Goal: Information Seeking & Learning: Compare options

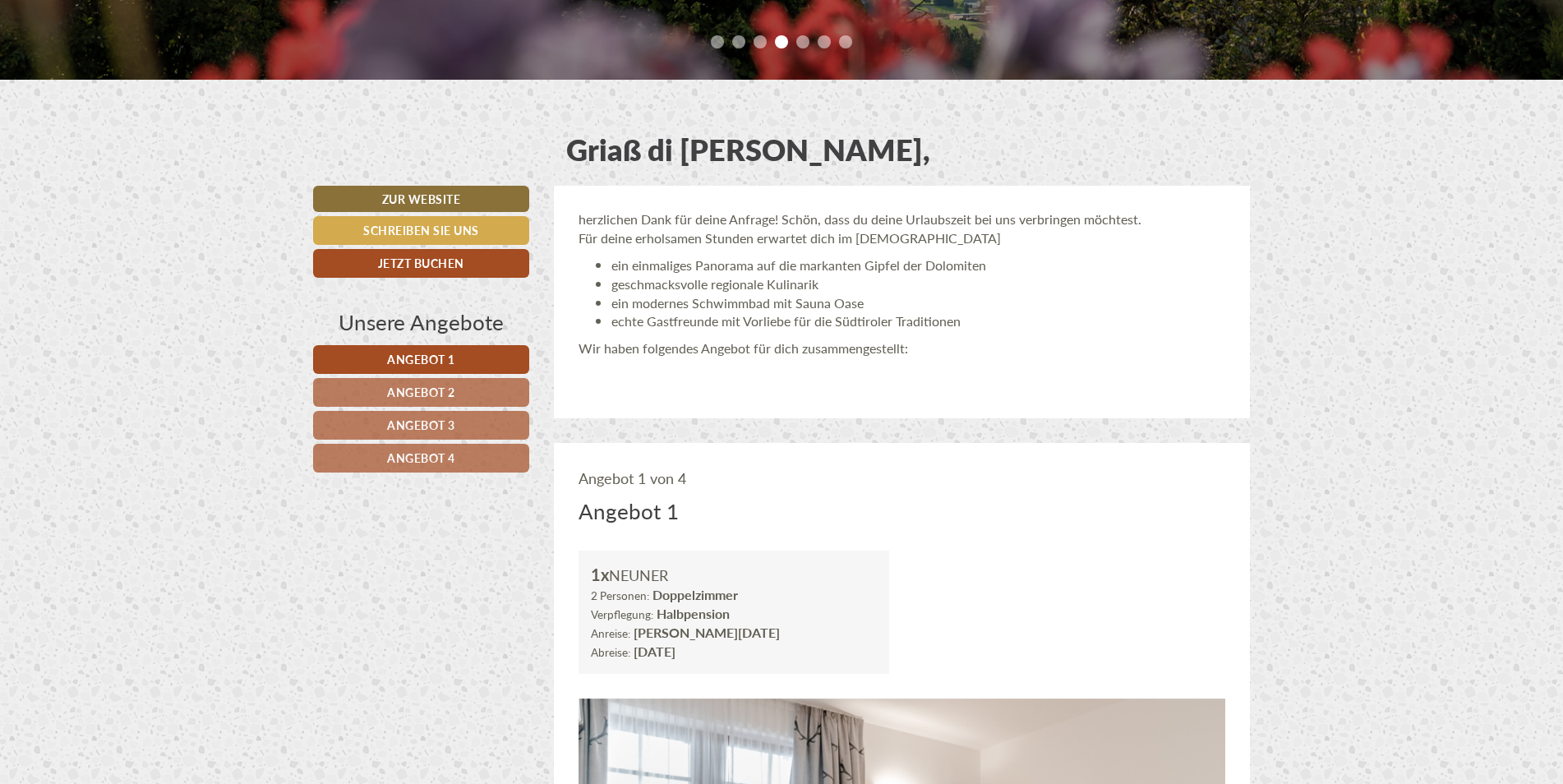
scroll to position [658, 0]
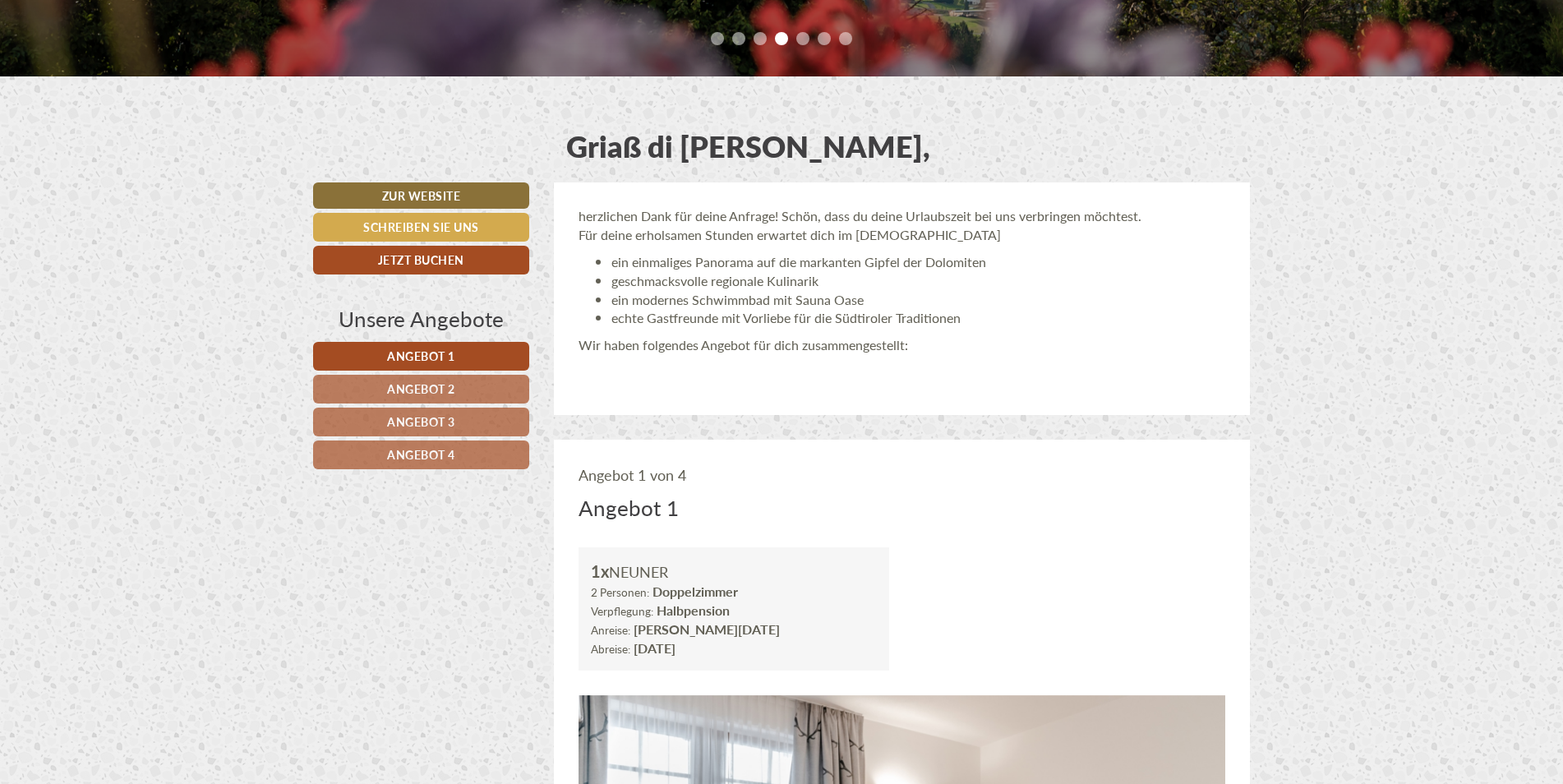
click at [366, 466] on link "Angebot 4" at bounding box center [421, 455] width 216 height 29
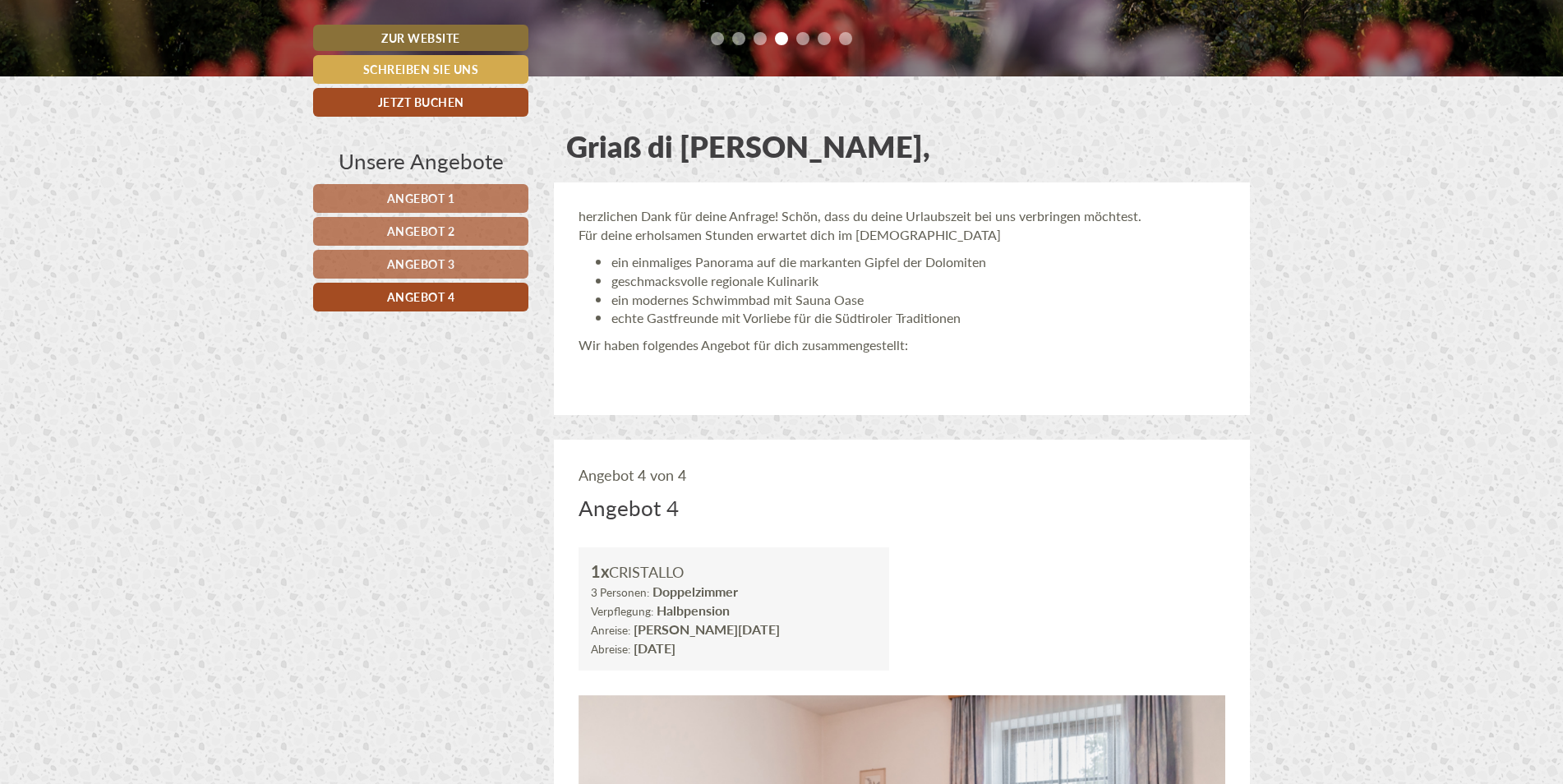
scroll to position [1096, 0]
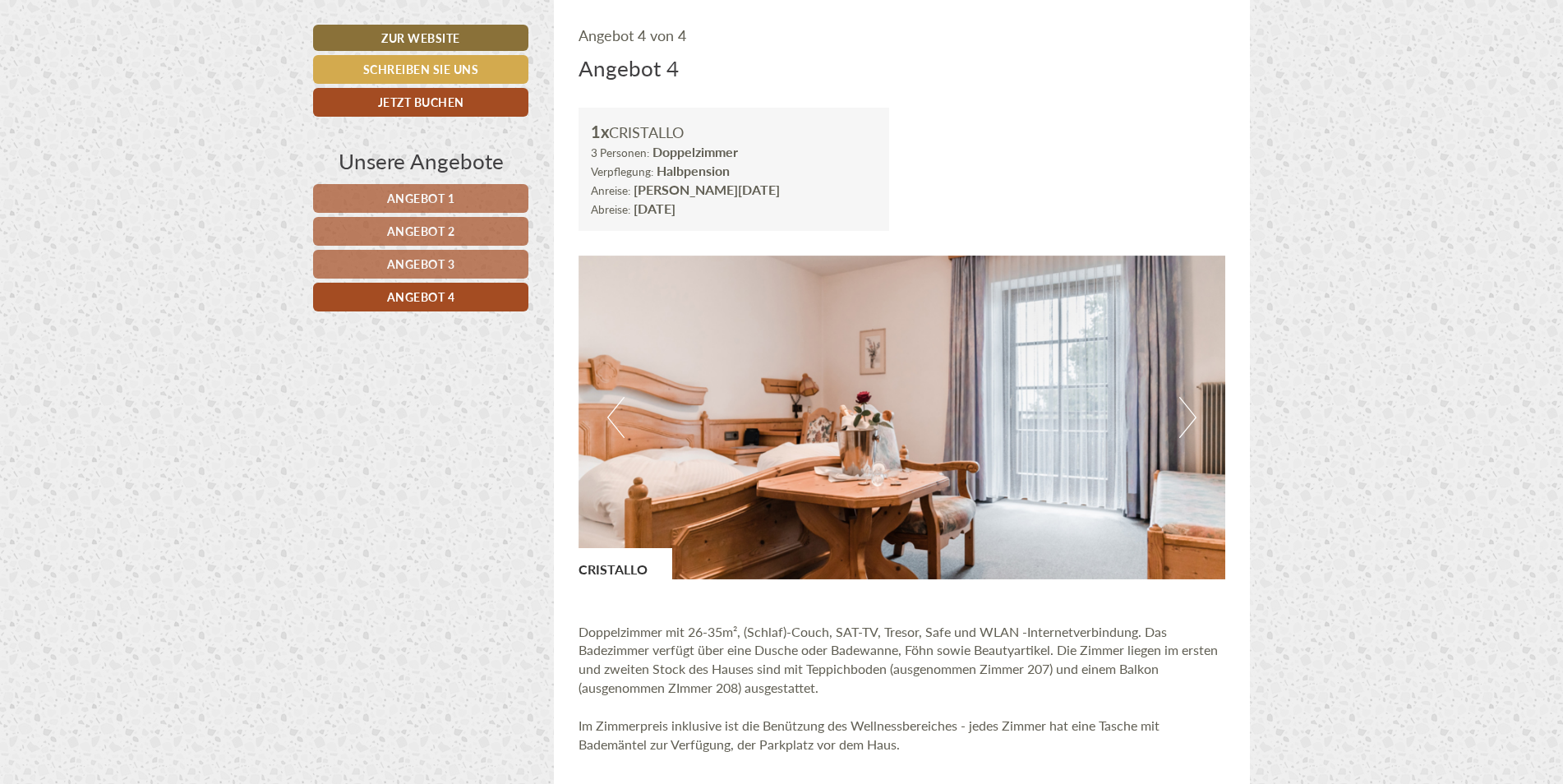
click at [393, 193] on span "Angebot 1" at bounding box center [421, 198] width 68 height 17
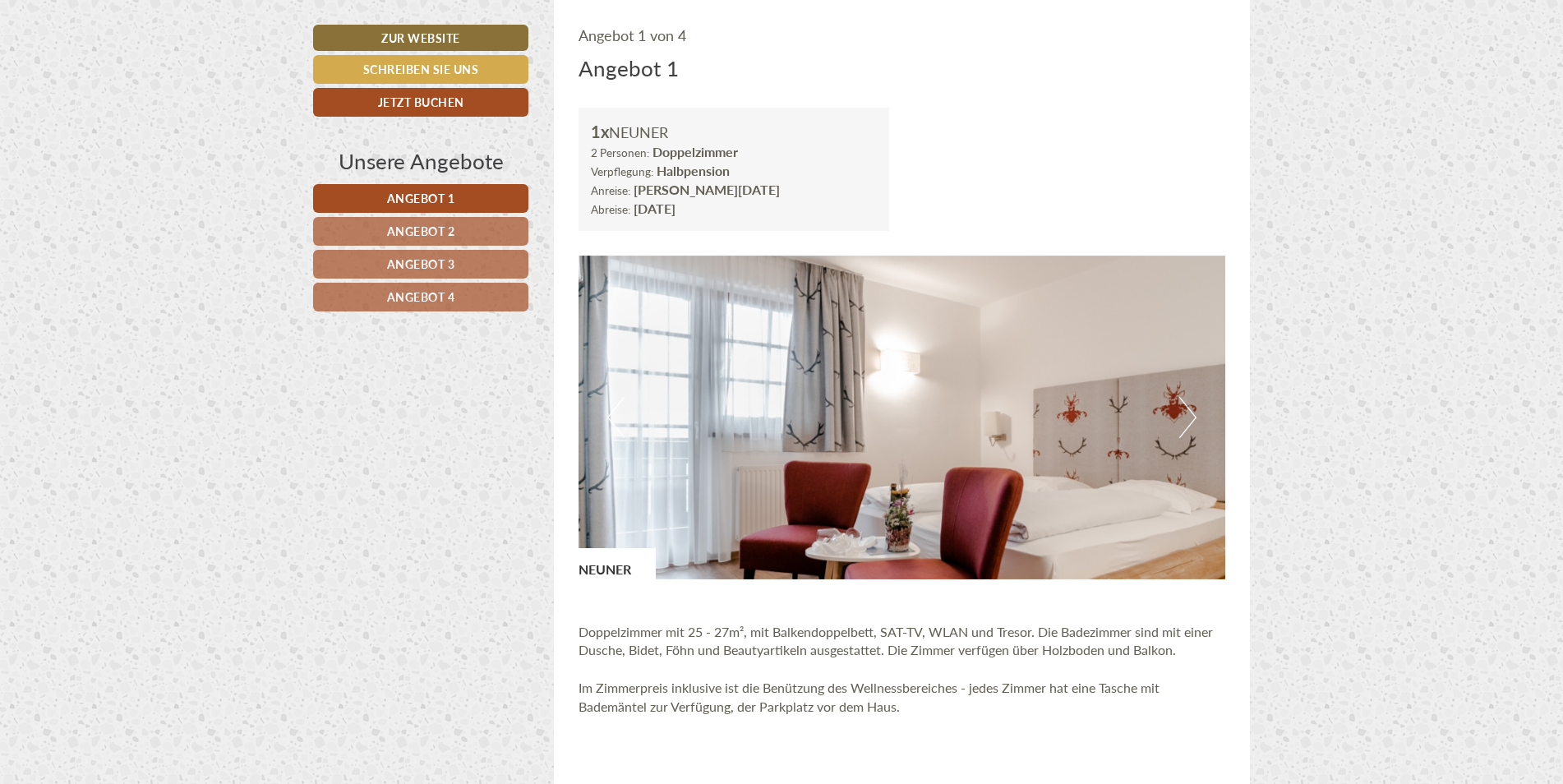
click at [390, 236] on span "Angebot 2" at bounding box center [421, 231] width 68 height 17
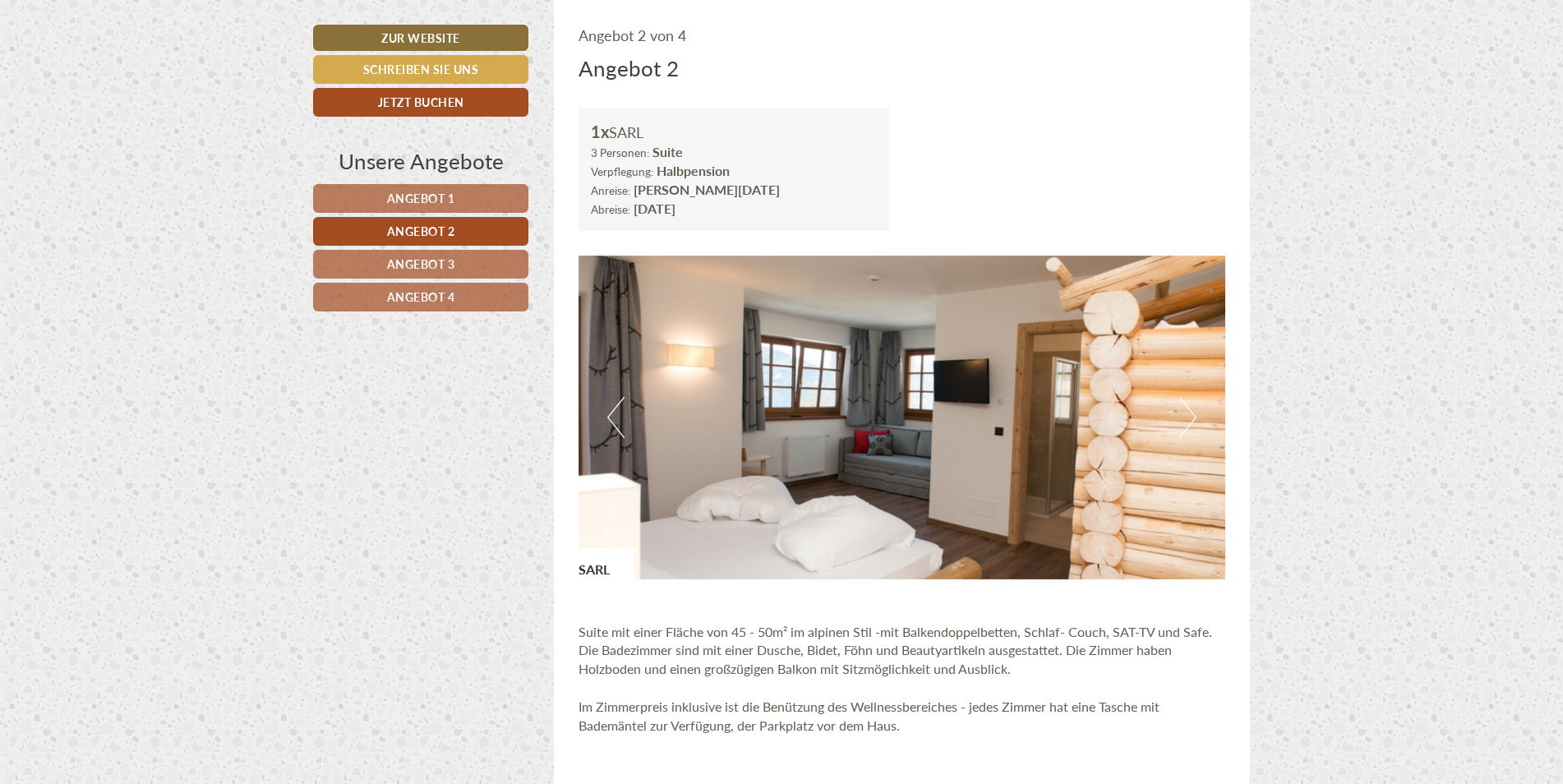
click at [394, 269] on span "Angebot 3" at bounding box center [421, 264] width 68 height 17
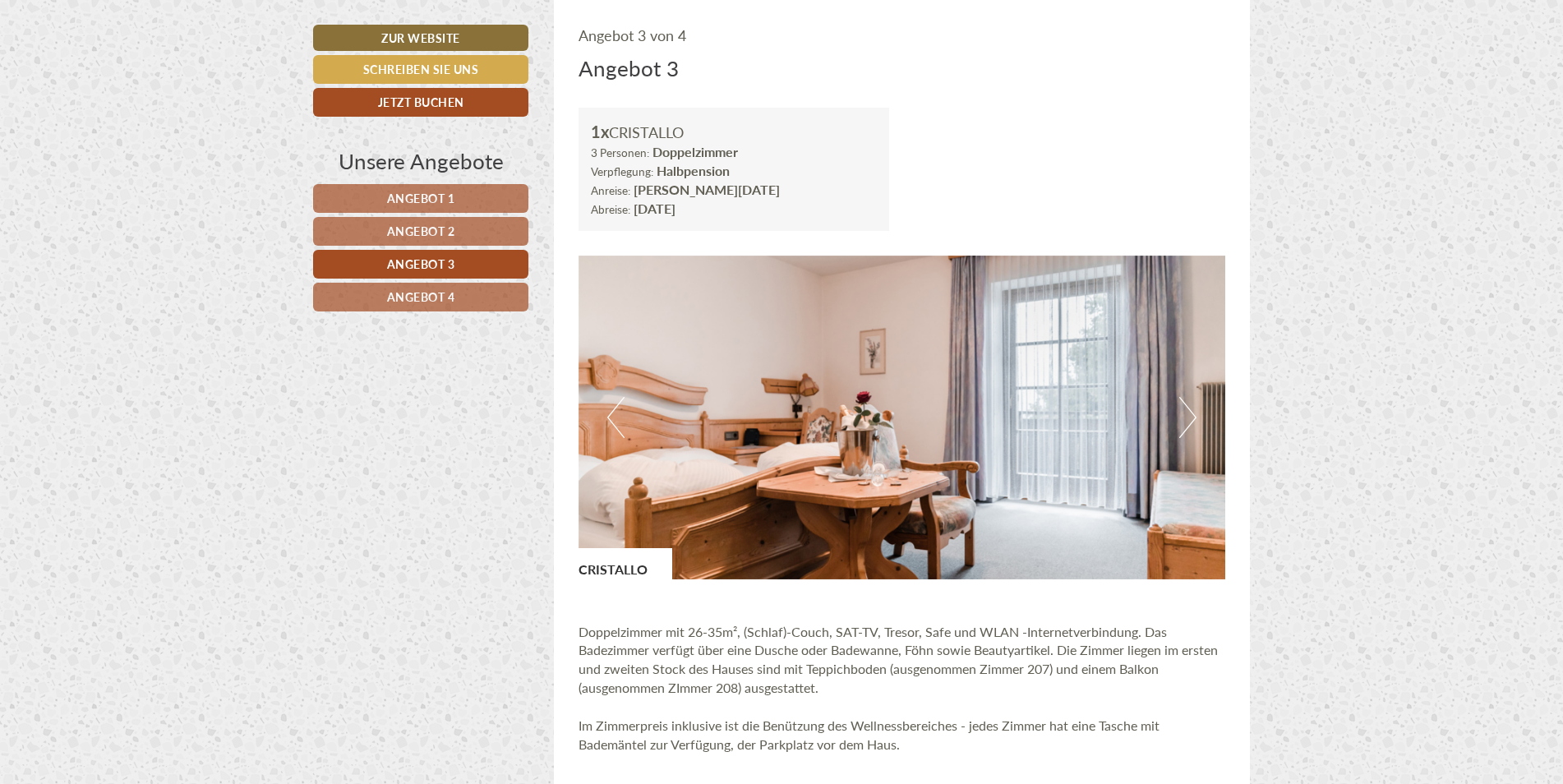
click at [399, 301] on span "Angebot 4" at bounding box center [421, 297] width 68 height 17
click at [406, 269] on span "Angebot 3" at bounding box center [421, 264] width 68 height 17
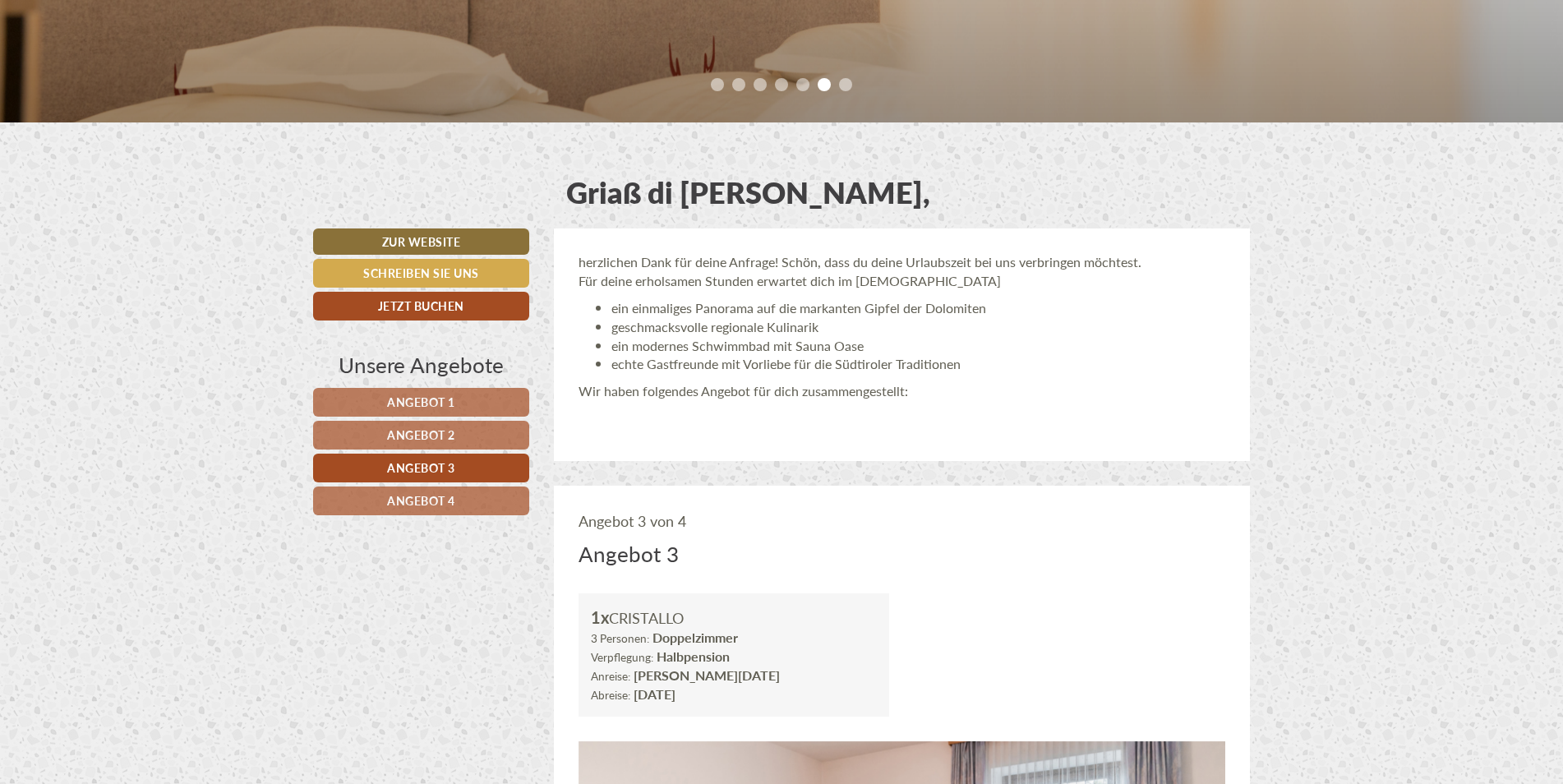
scroll to position [850, 0]
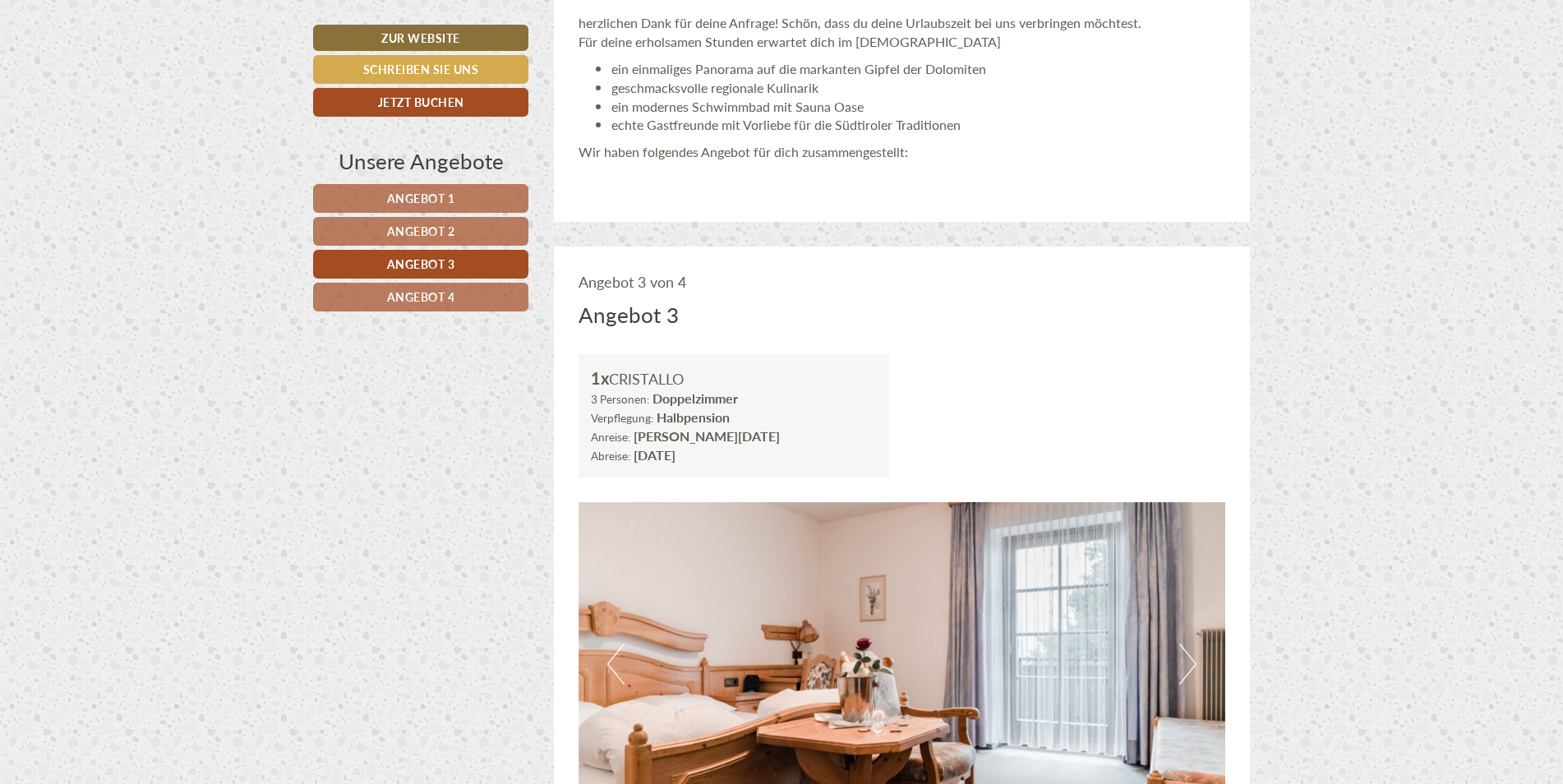
click at [449, 201] on span "Angebot 1" at bounding box center [421, 198] width 68 height 17
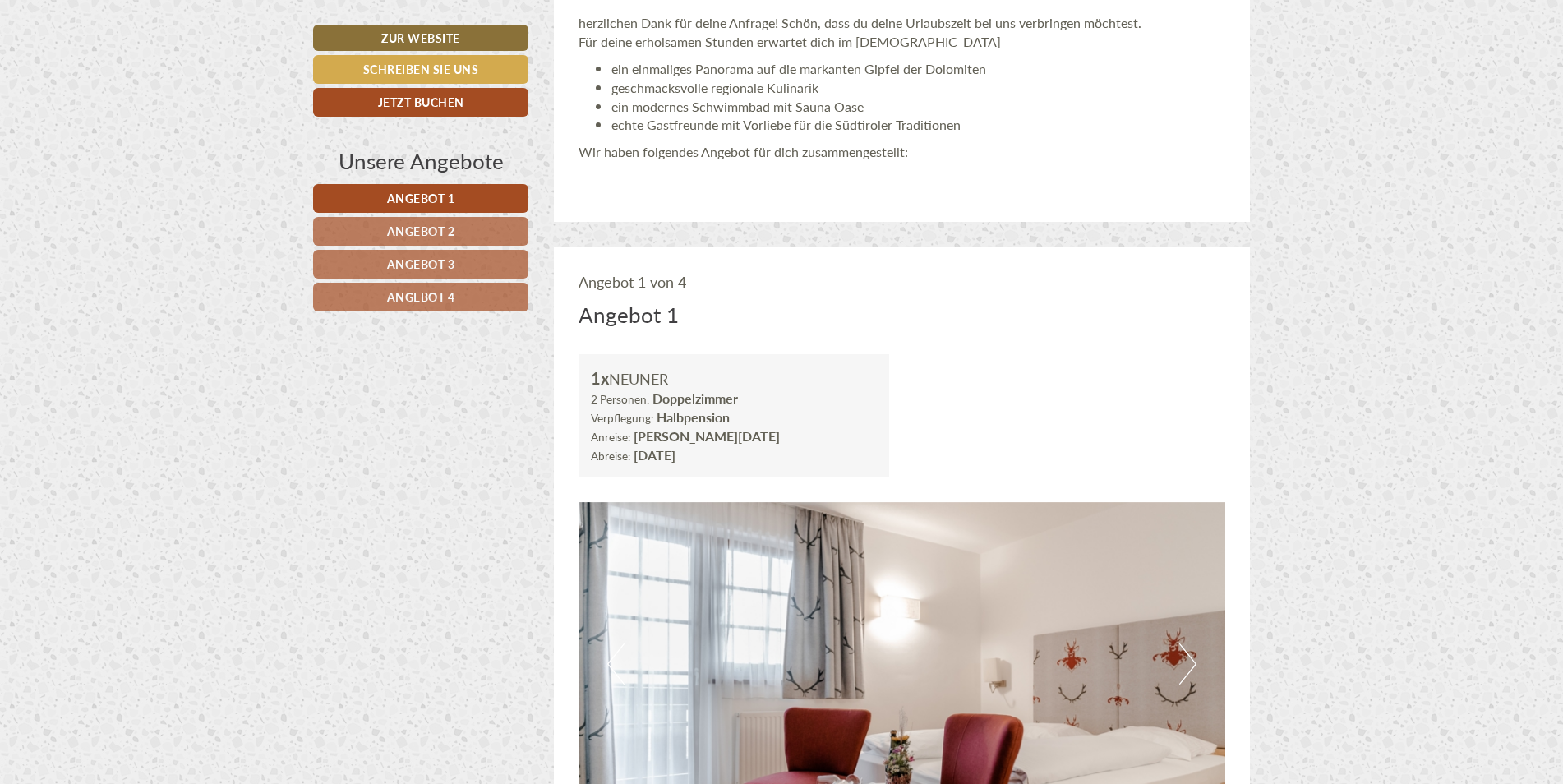
click at [420, 237] on span "Angebot 2" at bounding box center [421, 231] width 68 height 17
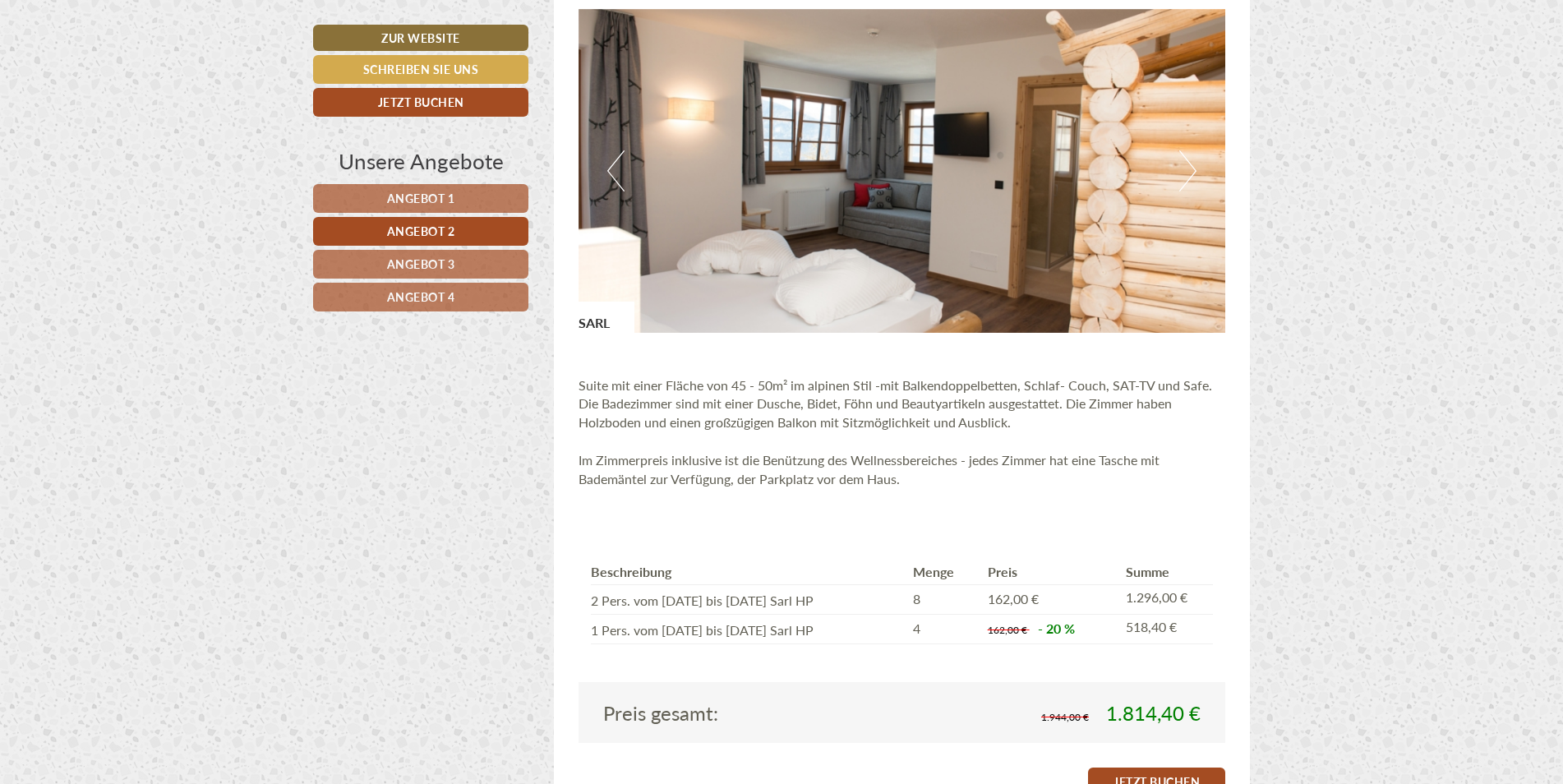
click at [435, 260] on span "Angebot 3" at bounding box center [421, 264] width 68 height 17
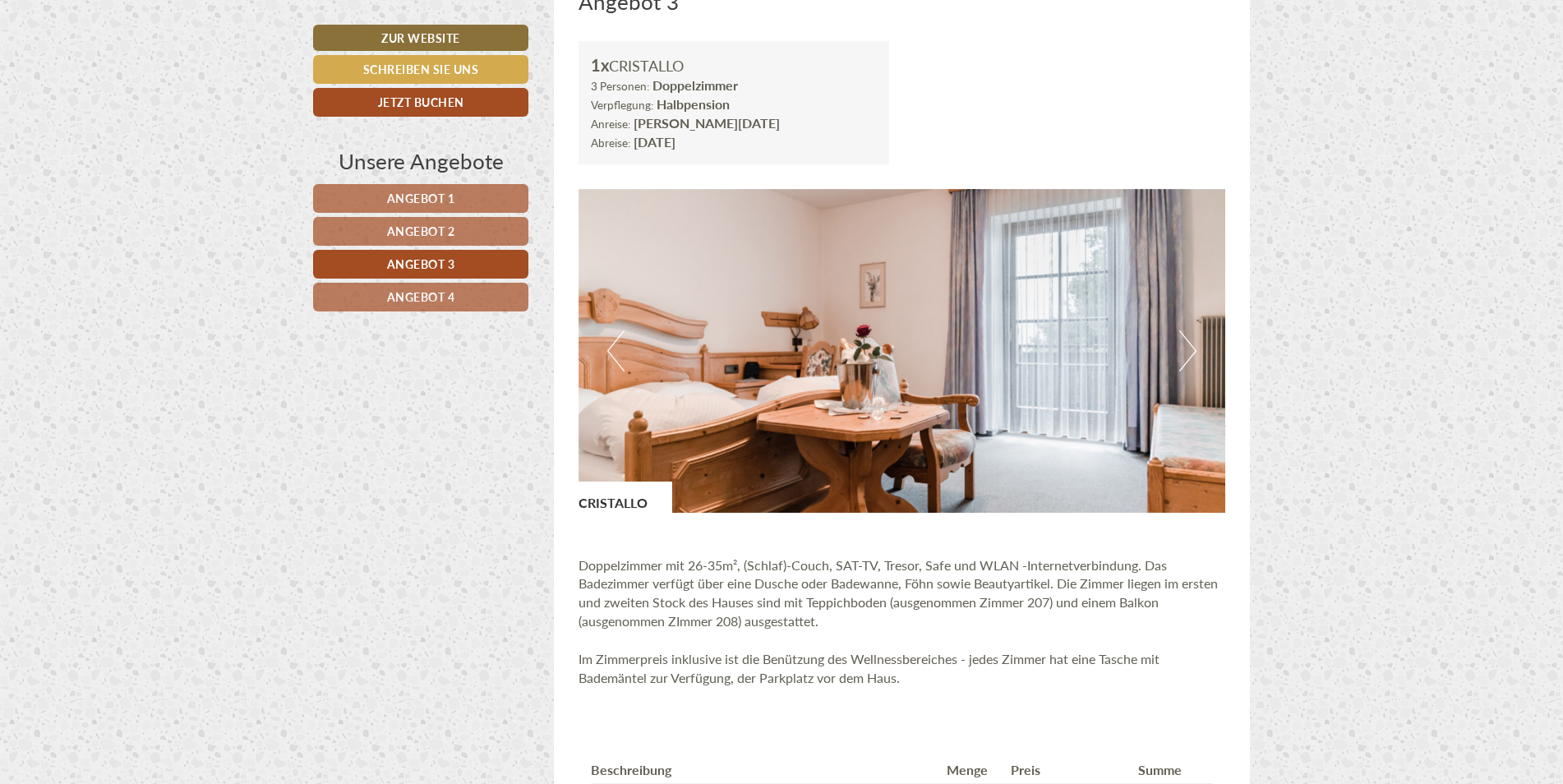
scroll to position [1508, 0]
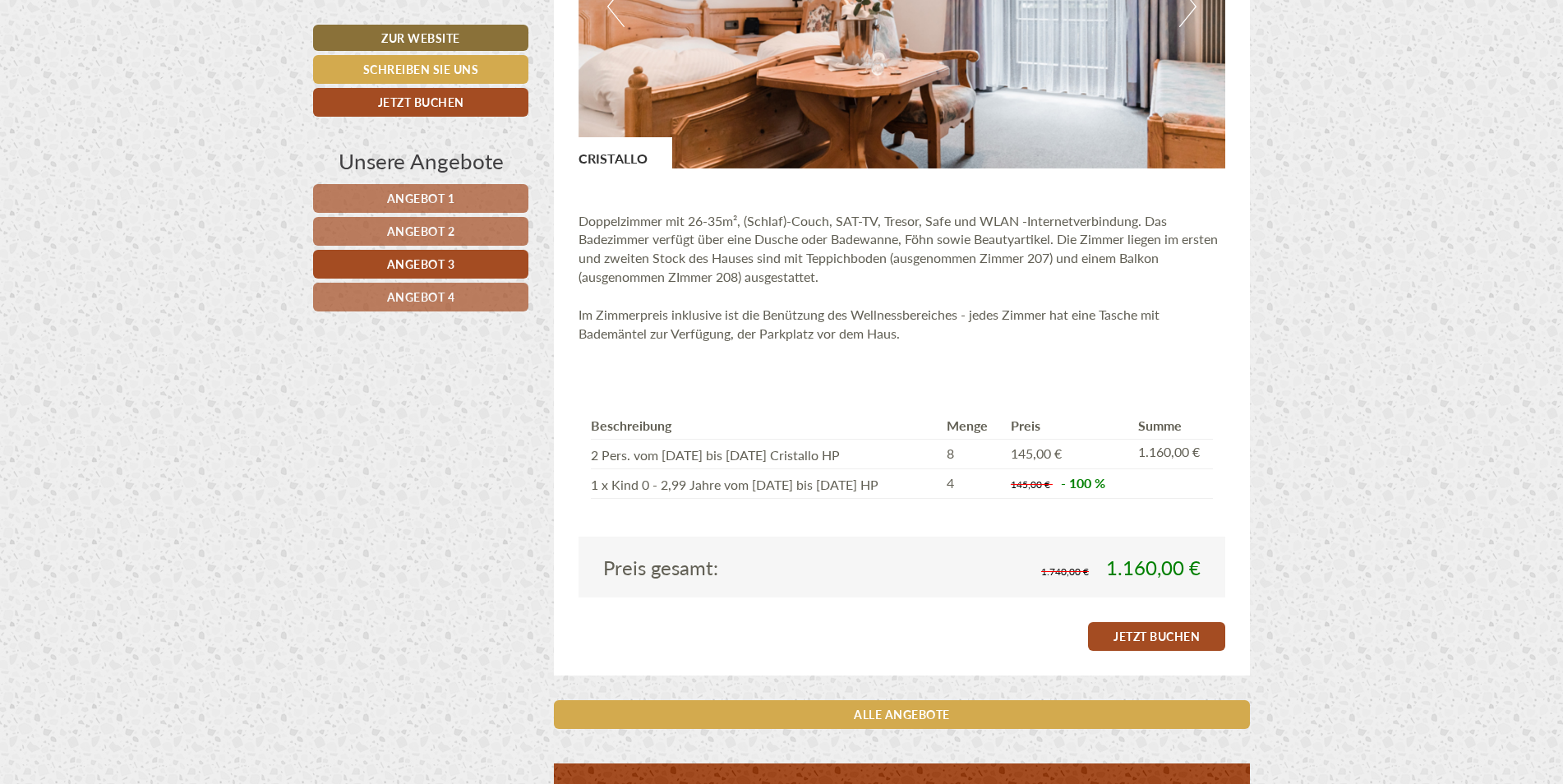
click at [461, 296] on link "Angebot 4" at bounding box center [421, 297] width 215 height 29
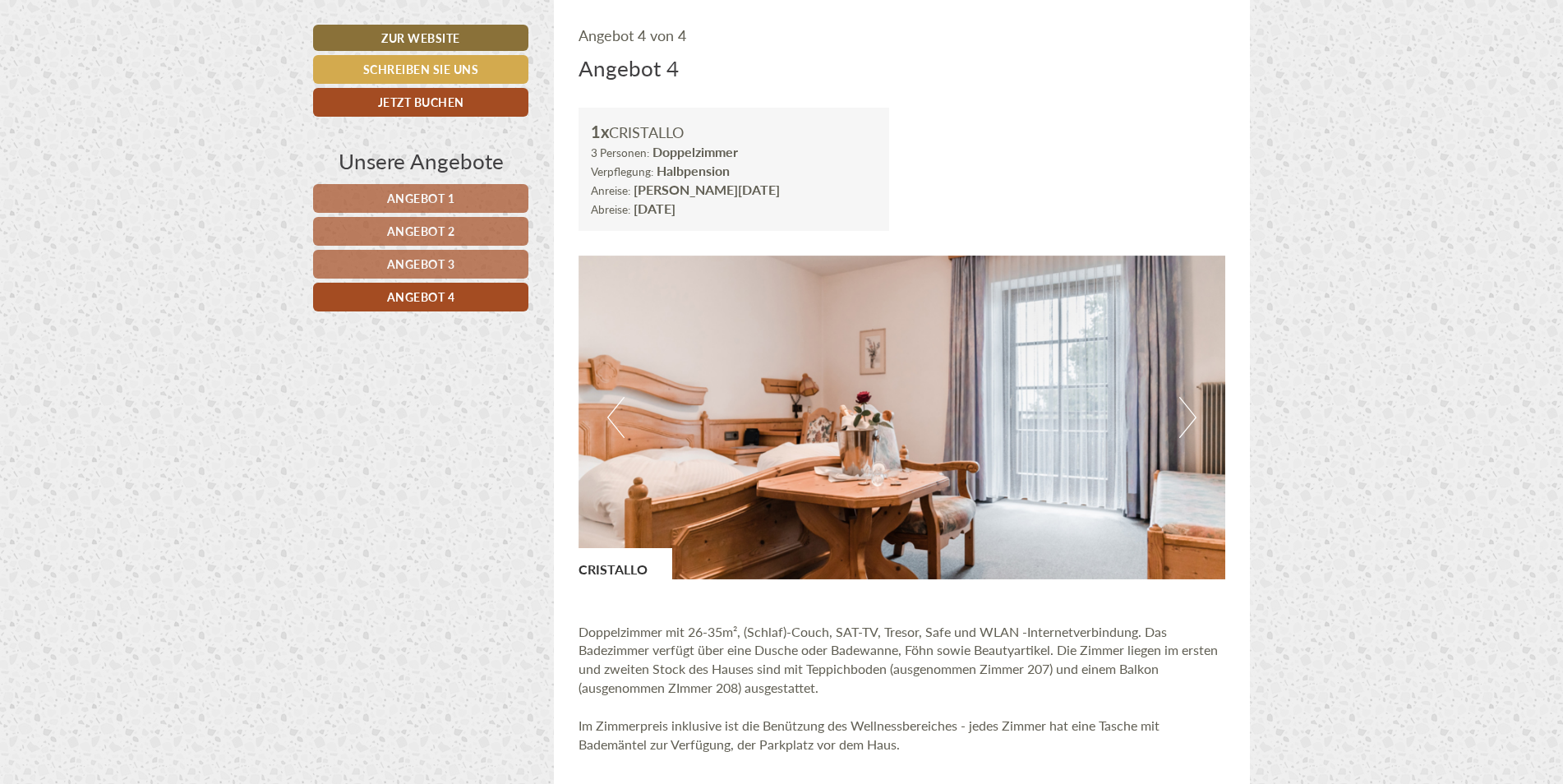
click at [479, 272] on link "Angebot 3" at bounding box center [421, 264] width 215 height 29
click at [461, 299] on link "Angebot 4" at bounding box center [421, 297] width 215 height 29
click at [470, 272] on link "Angebot 3" at bounding box center [421, 264] width 215 height 29
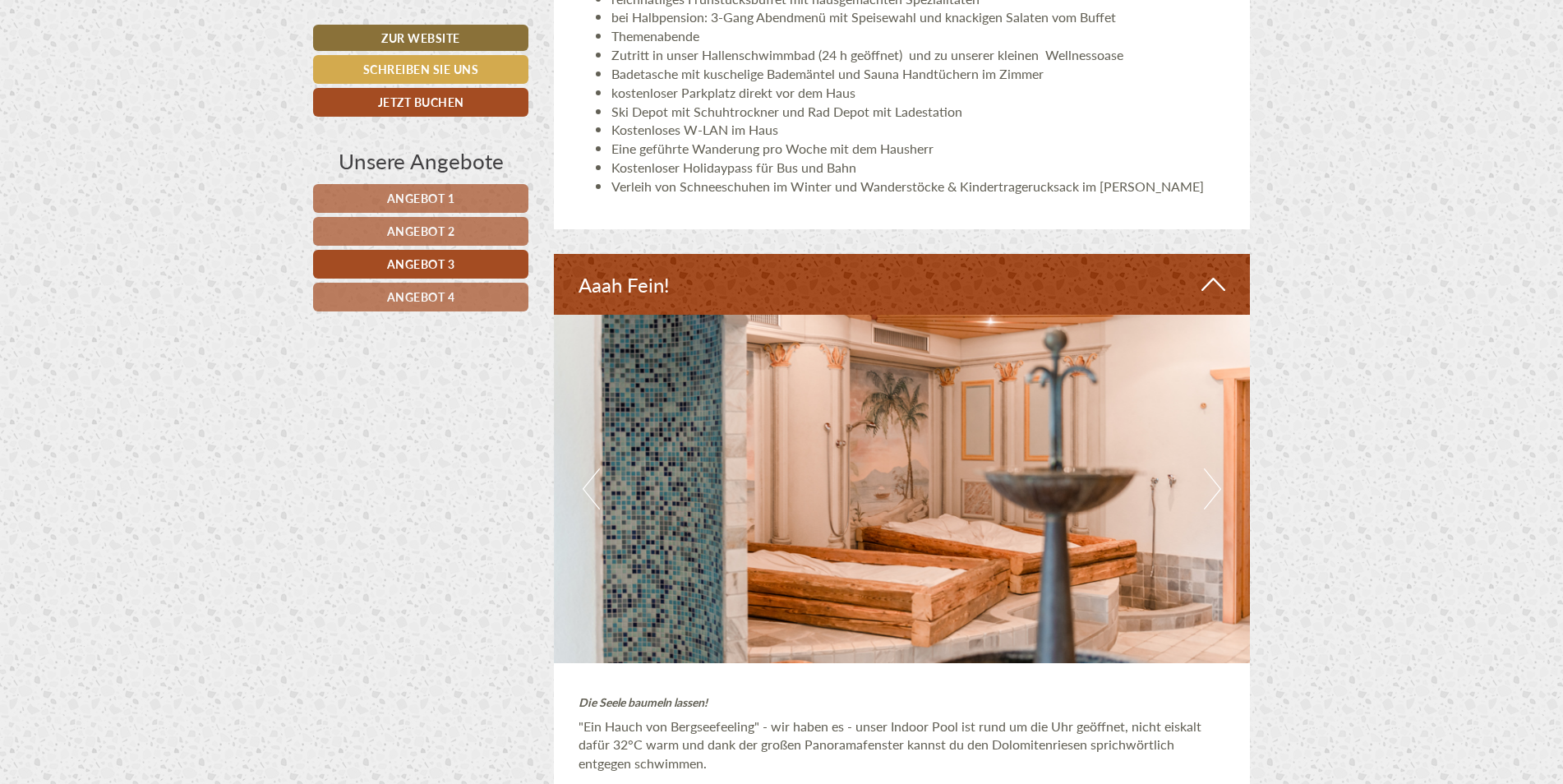
scroll to position [2000, 0]
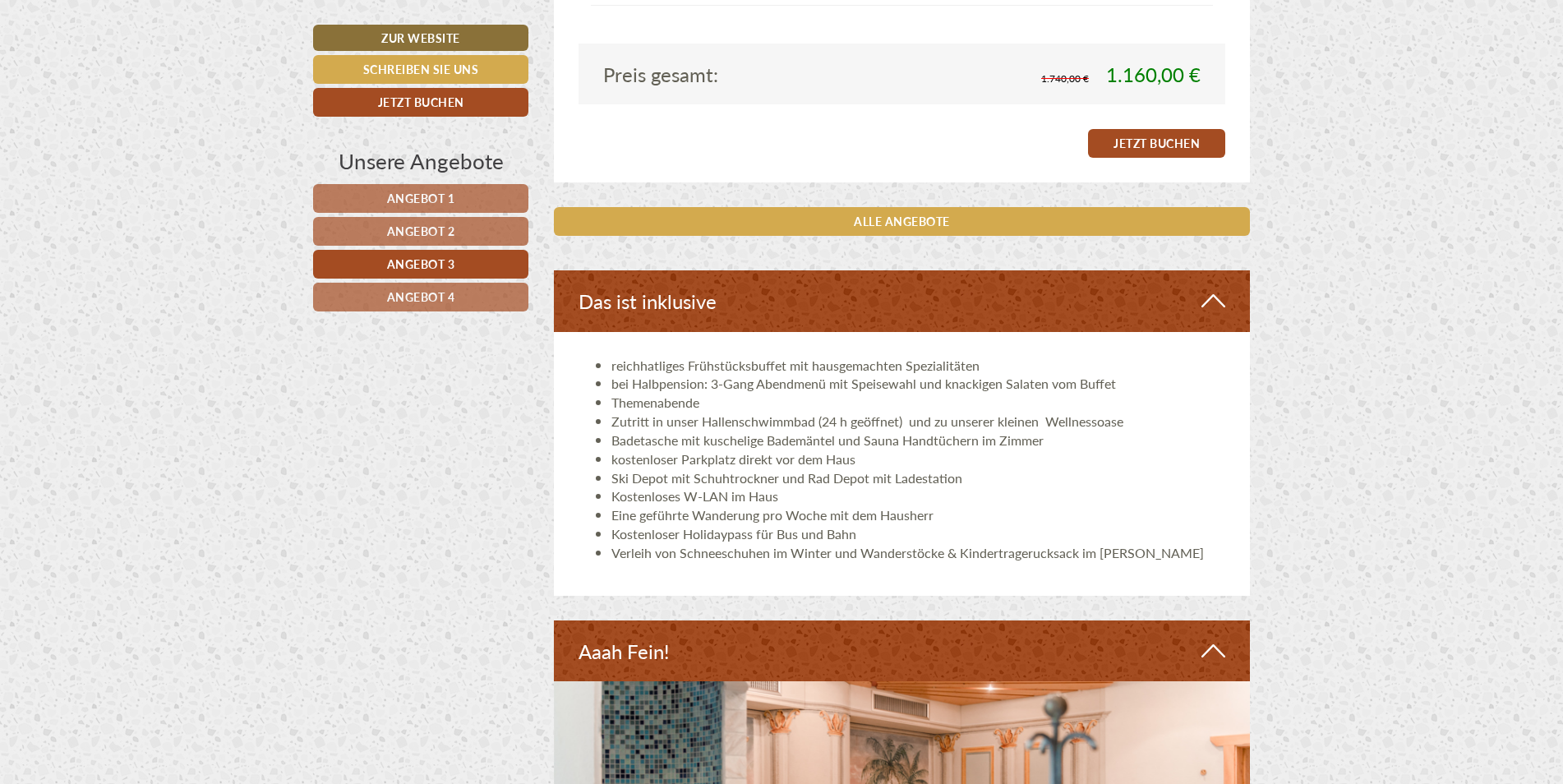
click at [422, 305] on link "Angebot 4" at bounding box center [421, 297] width 215 height 29
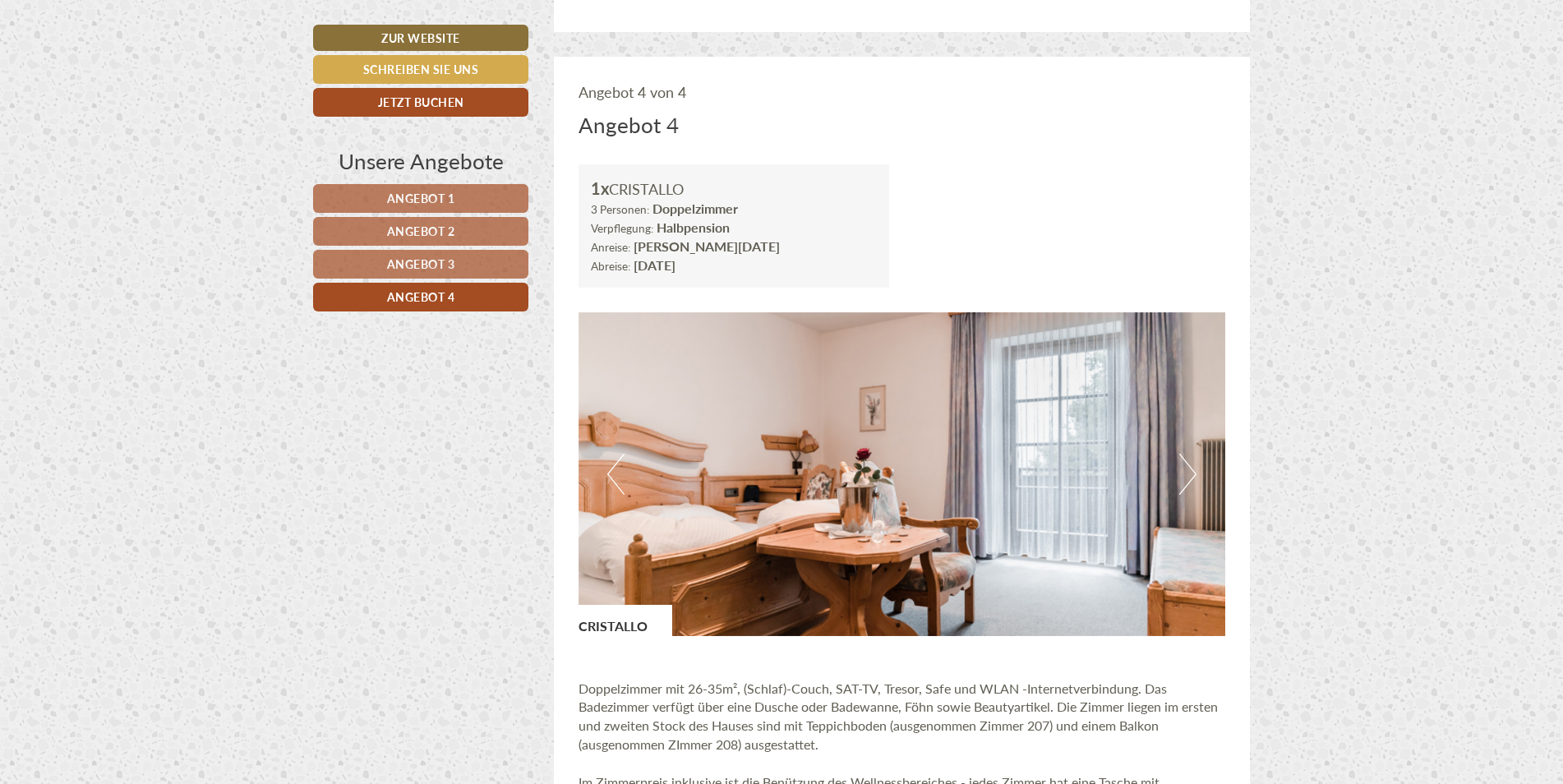
scroll to position [686, 0]
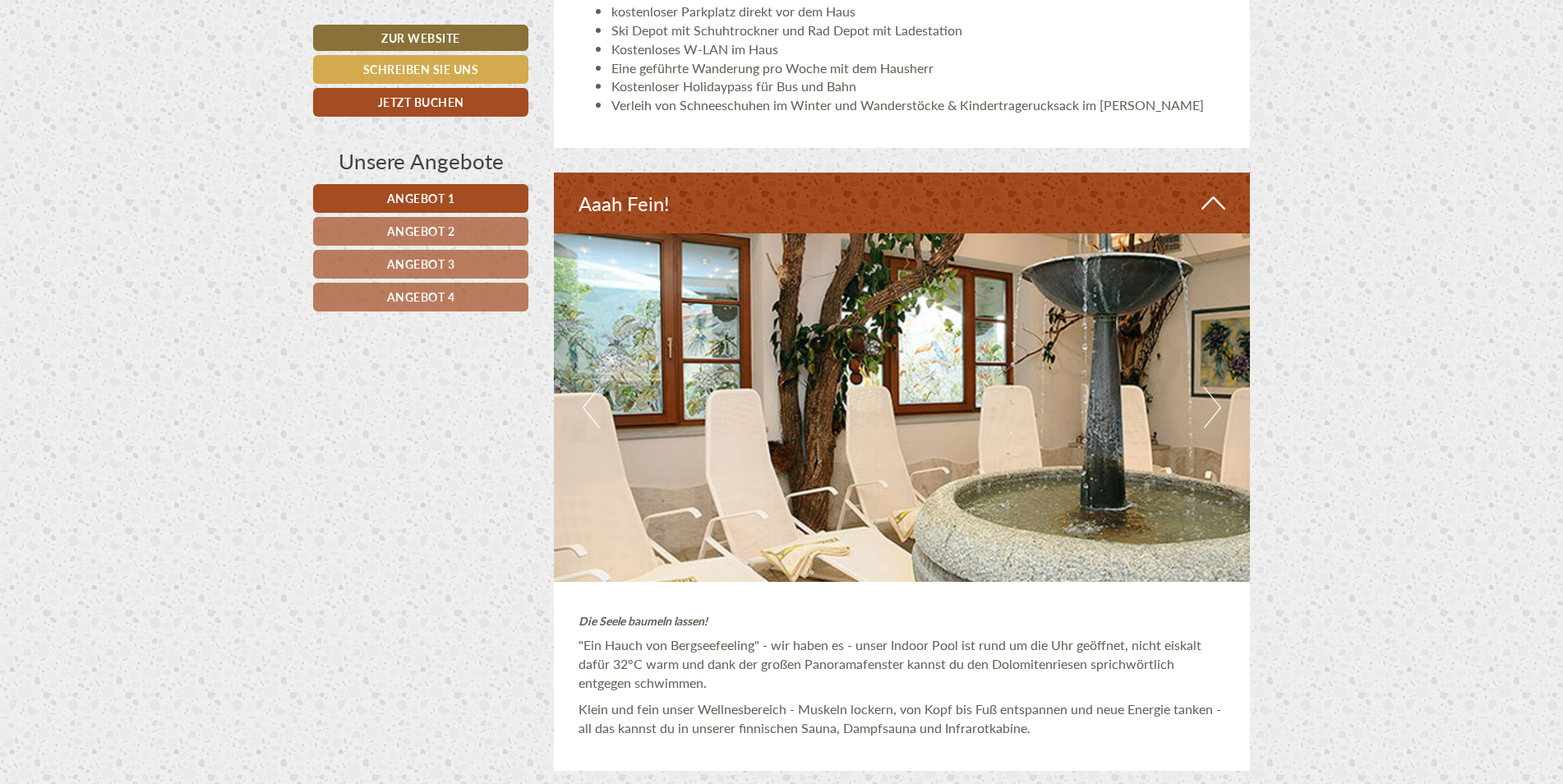
scroll to position [4256, 0]
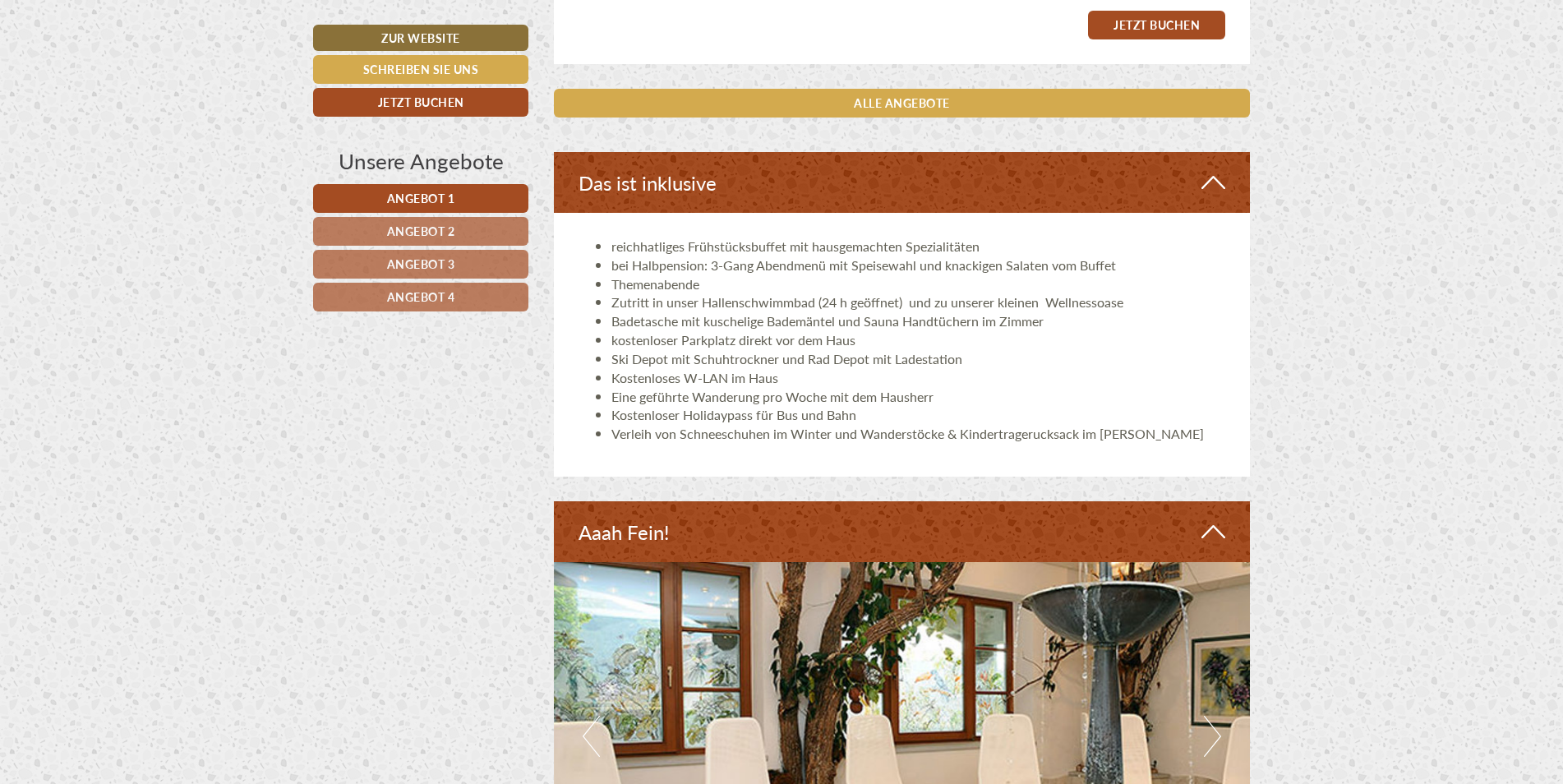
click at [471, 236] on link "Angebot 2" at bounding box center [421, 231] width 215 height 29
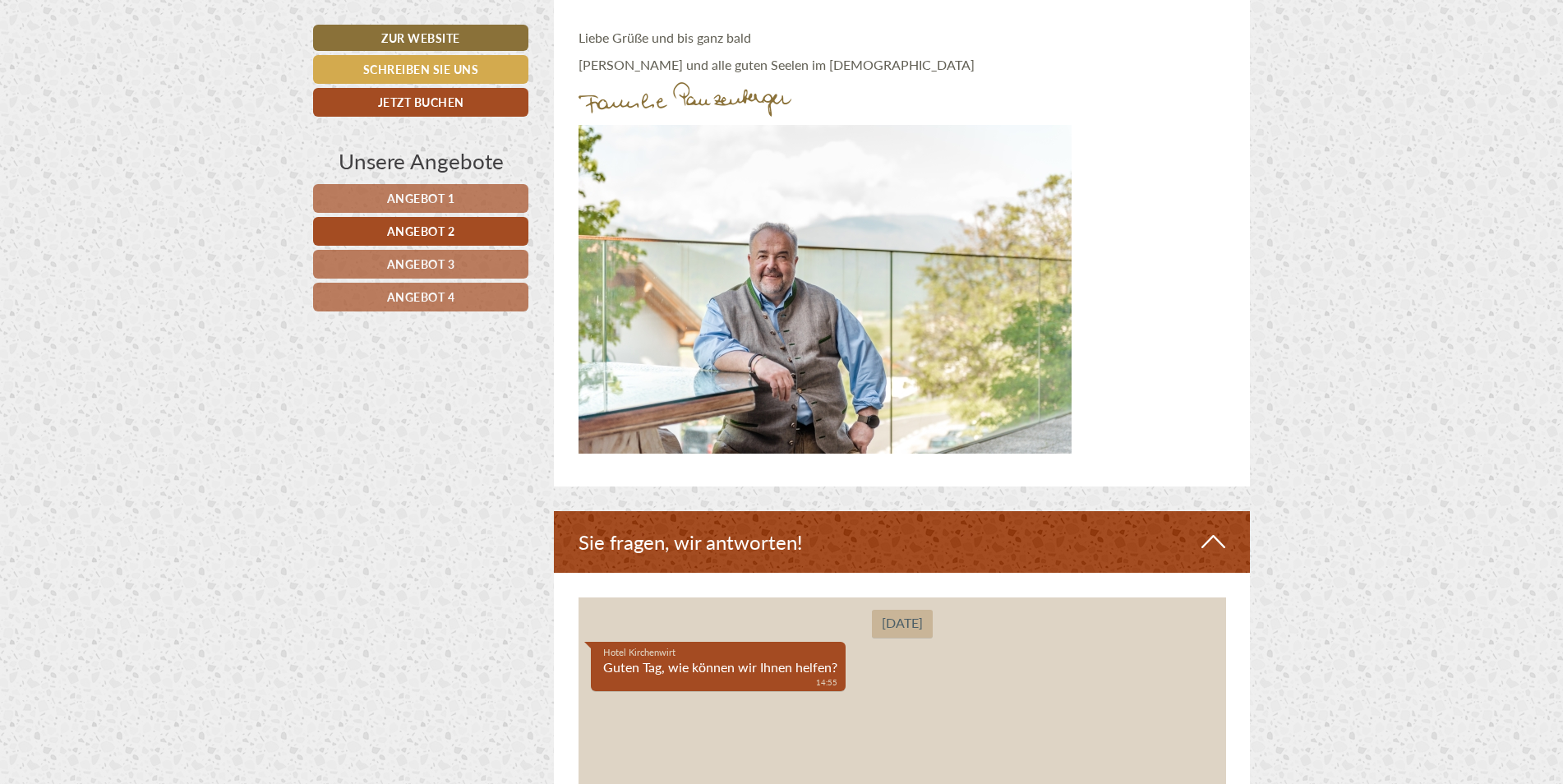
scroll to position [3397, 0]
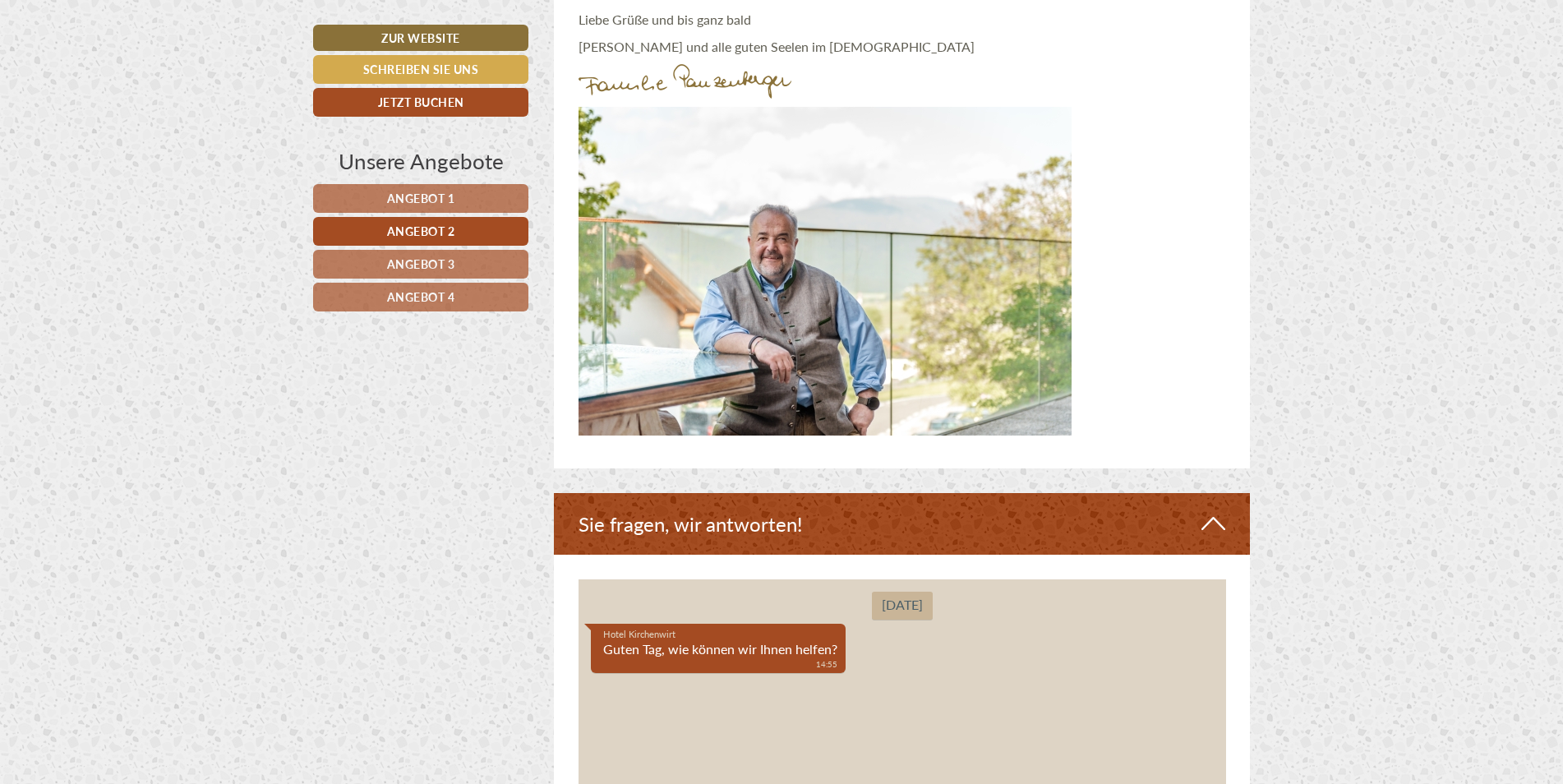
click at [471, 264] on link "Angebot 3" at bounding box center [421, 264] width 215 height 29
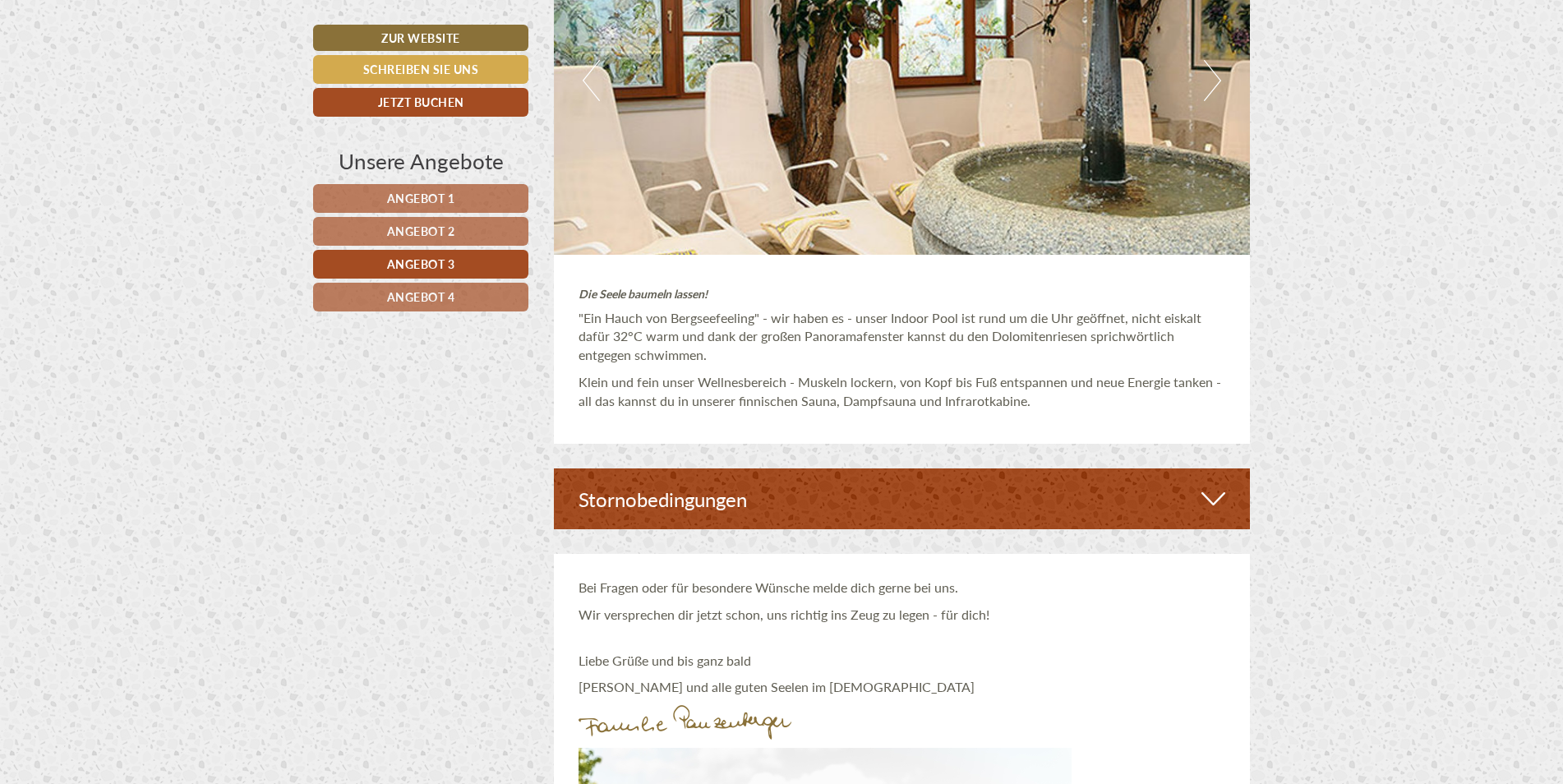
scroll to position [2986, 0]
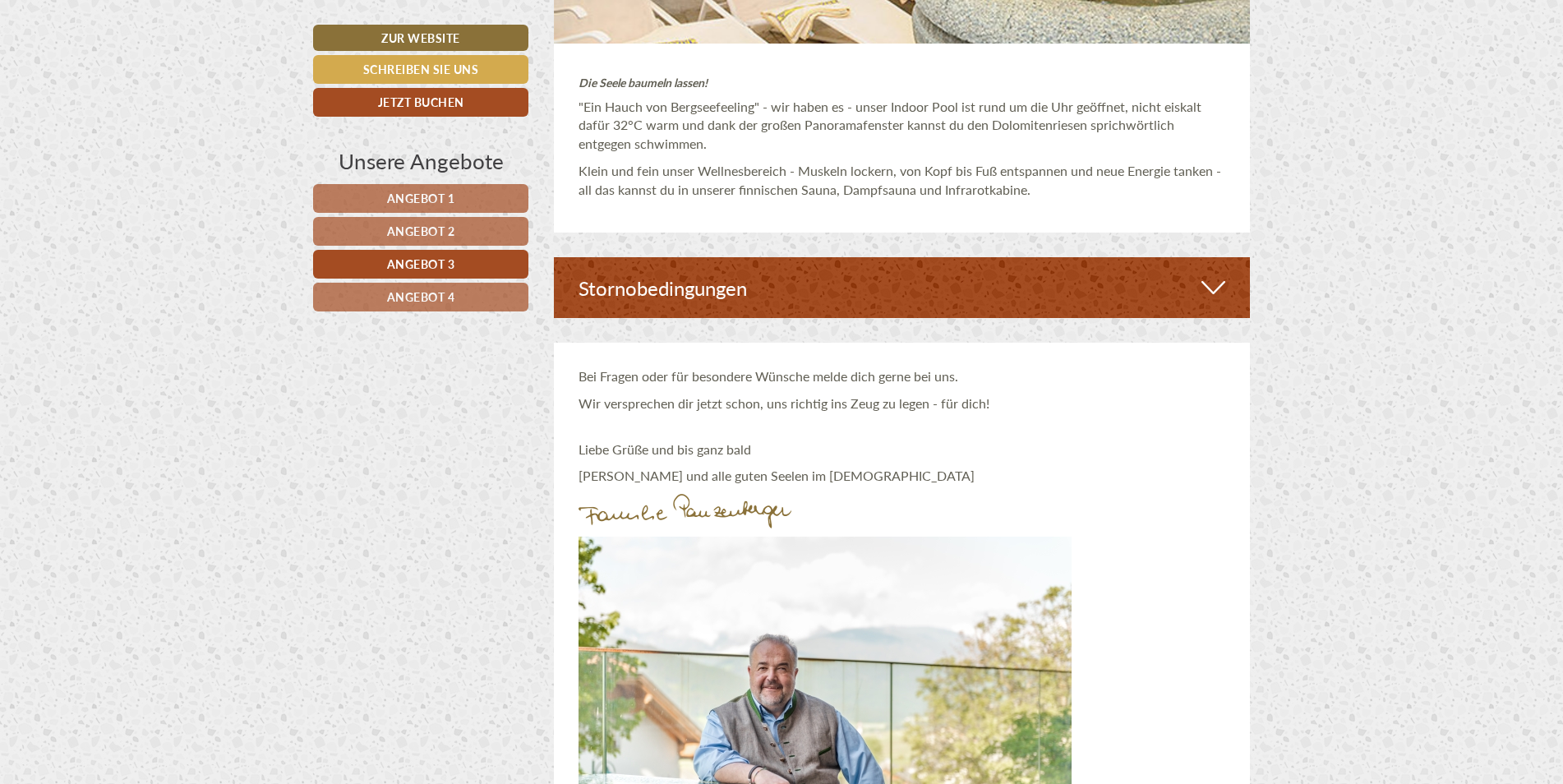
click at [451, 291] on span "Angebot 4" at bounding box center [421, 297] width 68 height 17
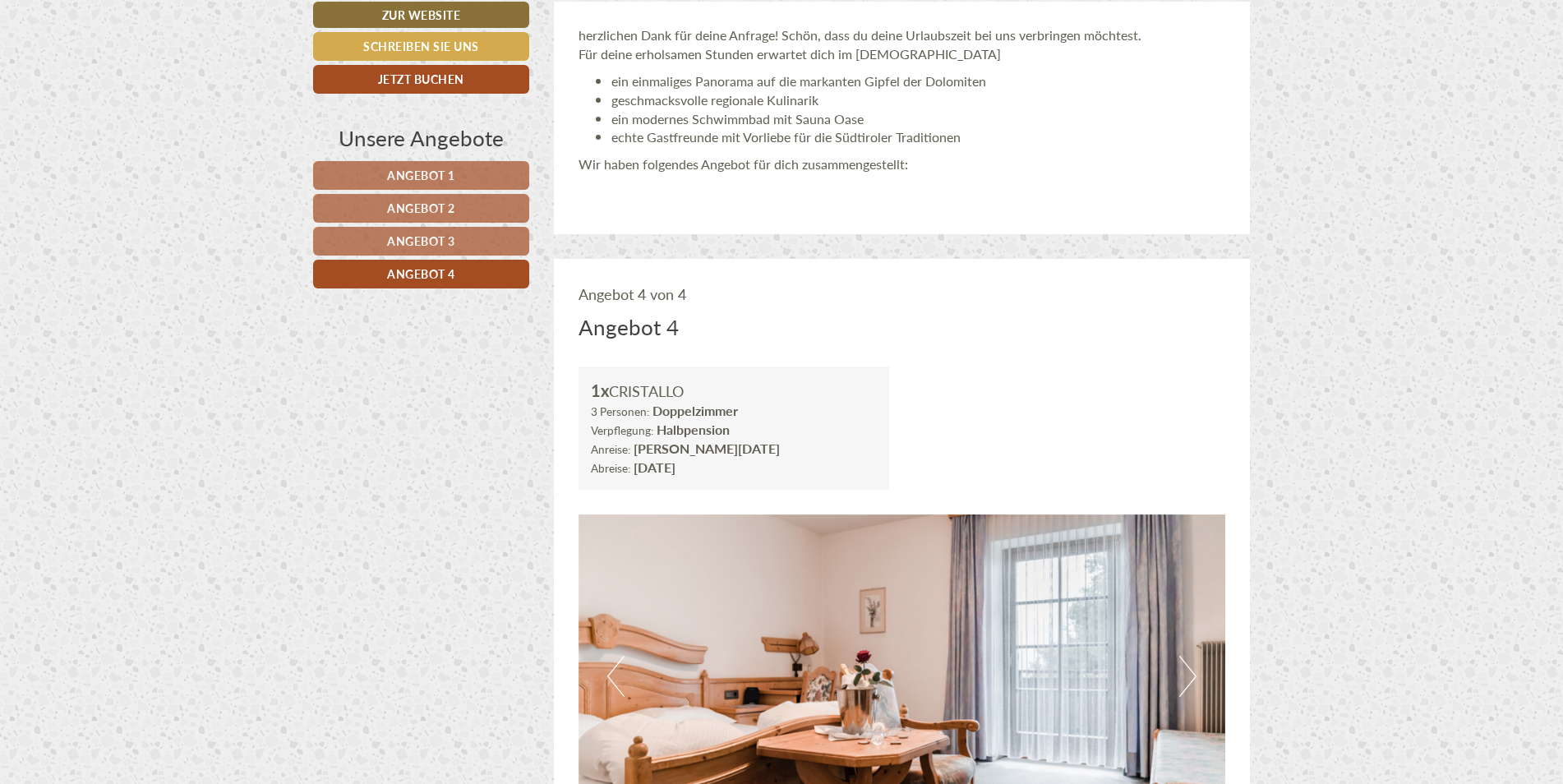
scroll to position [933, 0]
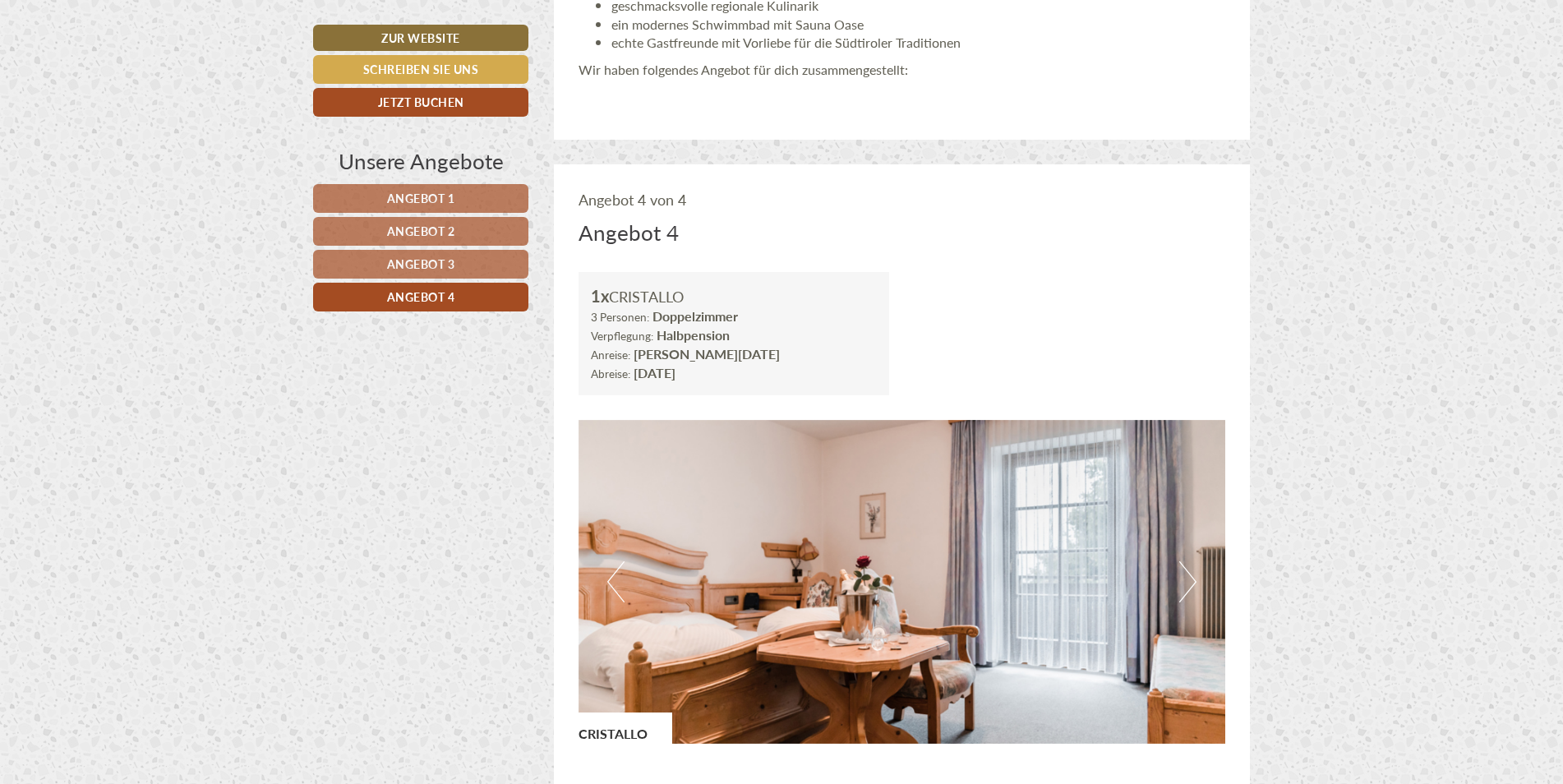
click at [414, 263] on span "Angebot 3" at bounding box center [421, 264] width 68 height 17
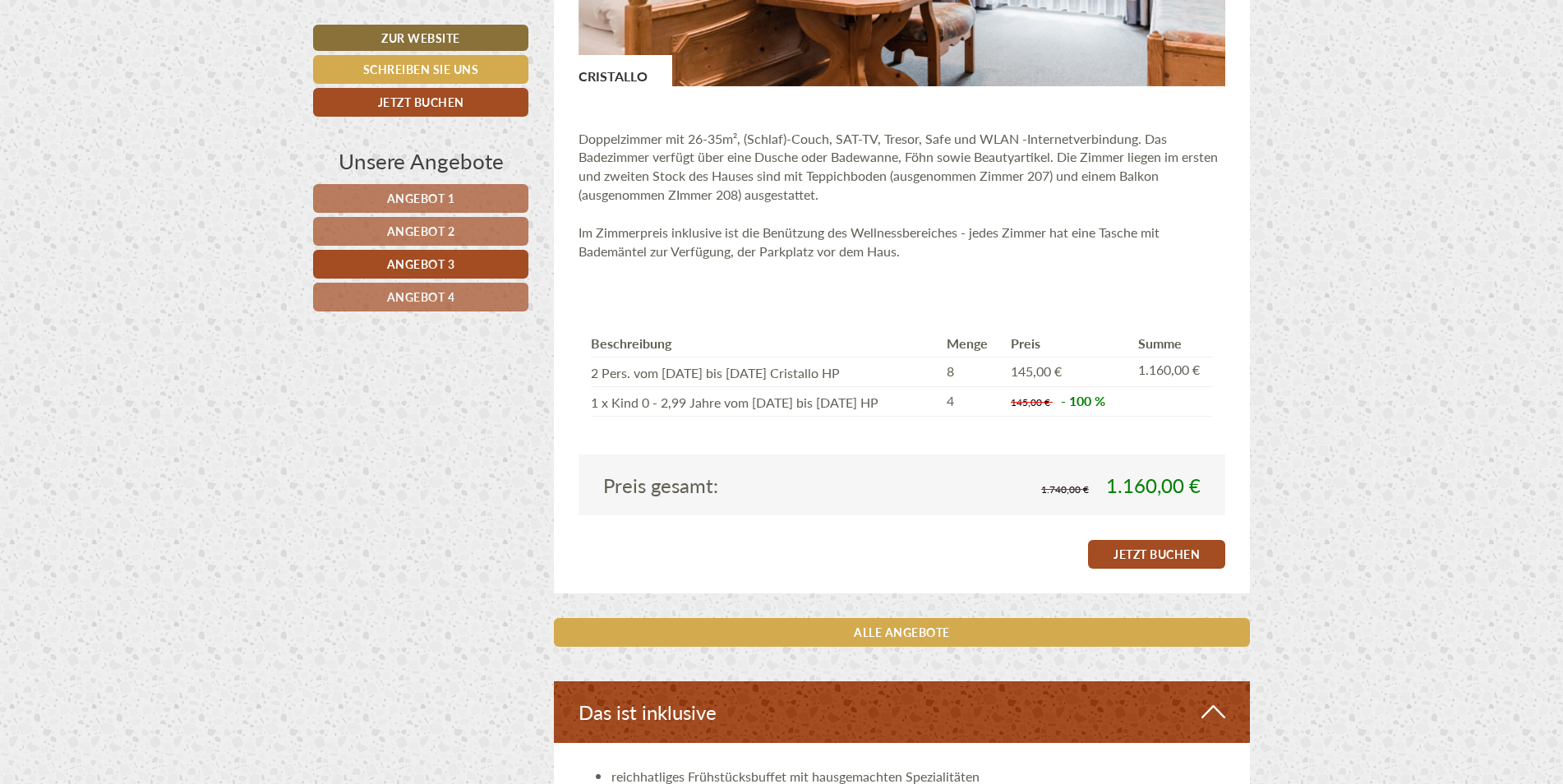
scroll to position [1919, 0]
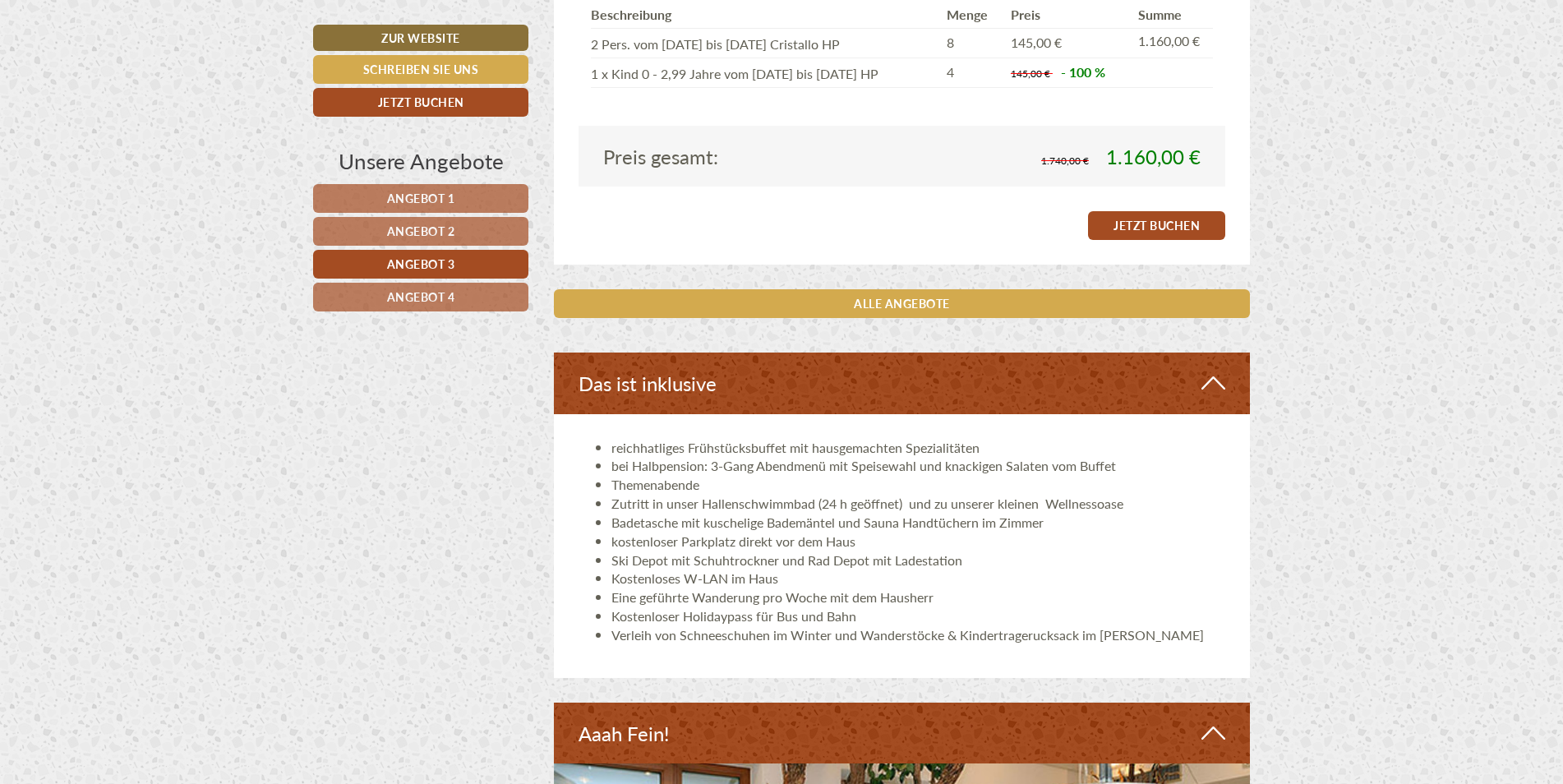
click at [427, 305] on link "Angebot 4" at bounding box center [421, 297] width 215 height 29
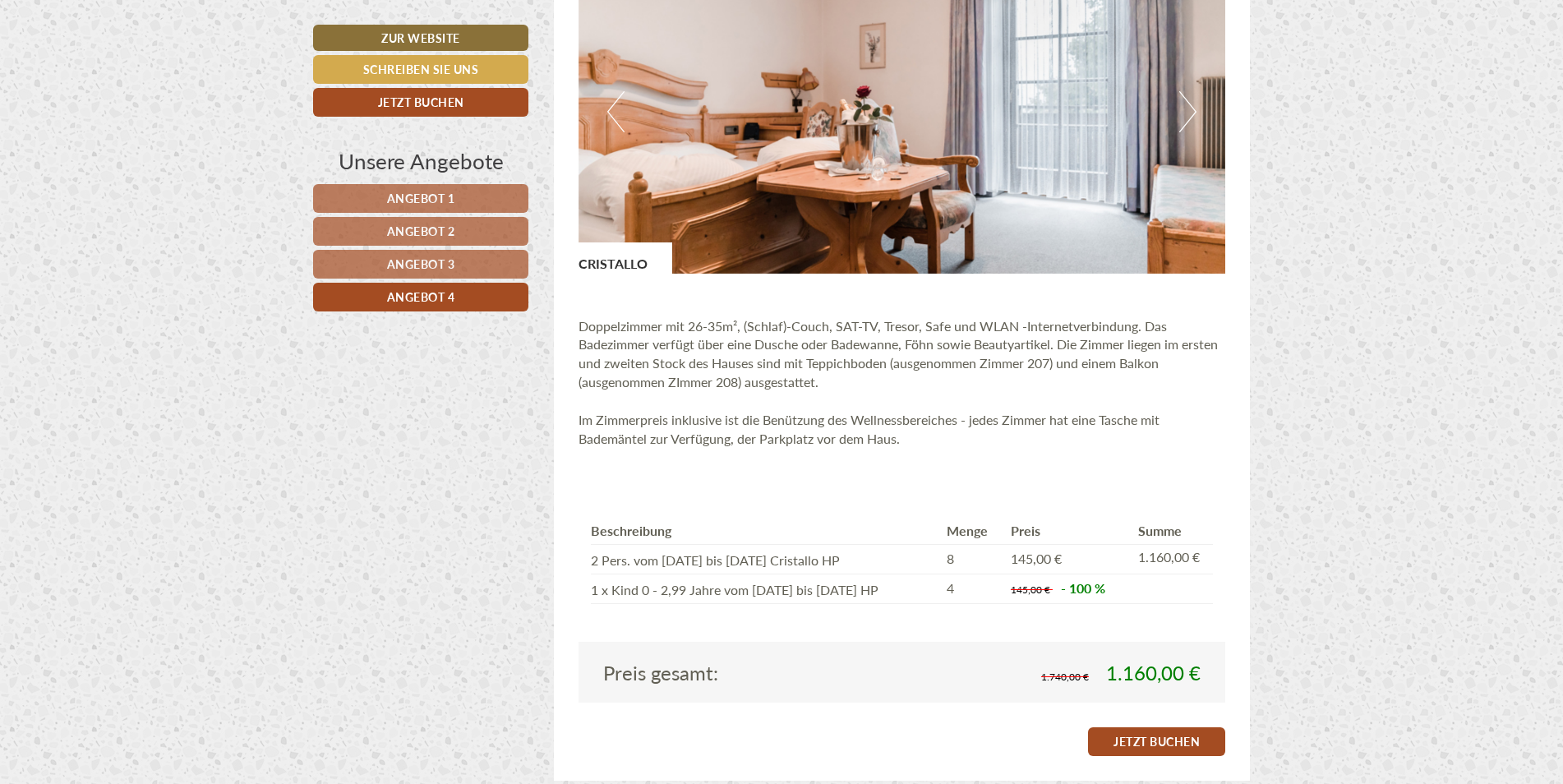
scroll to position [1343, 0]
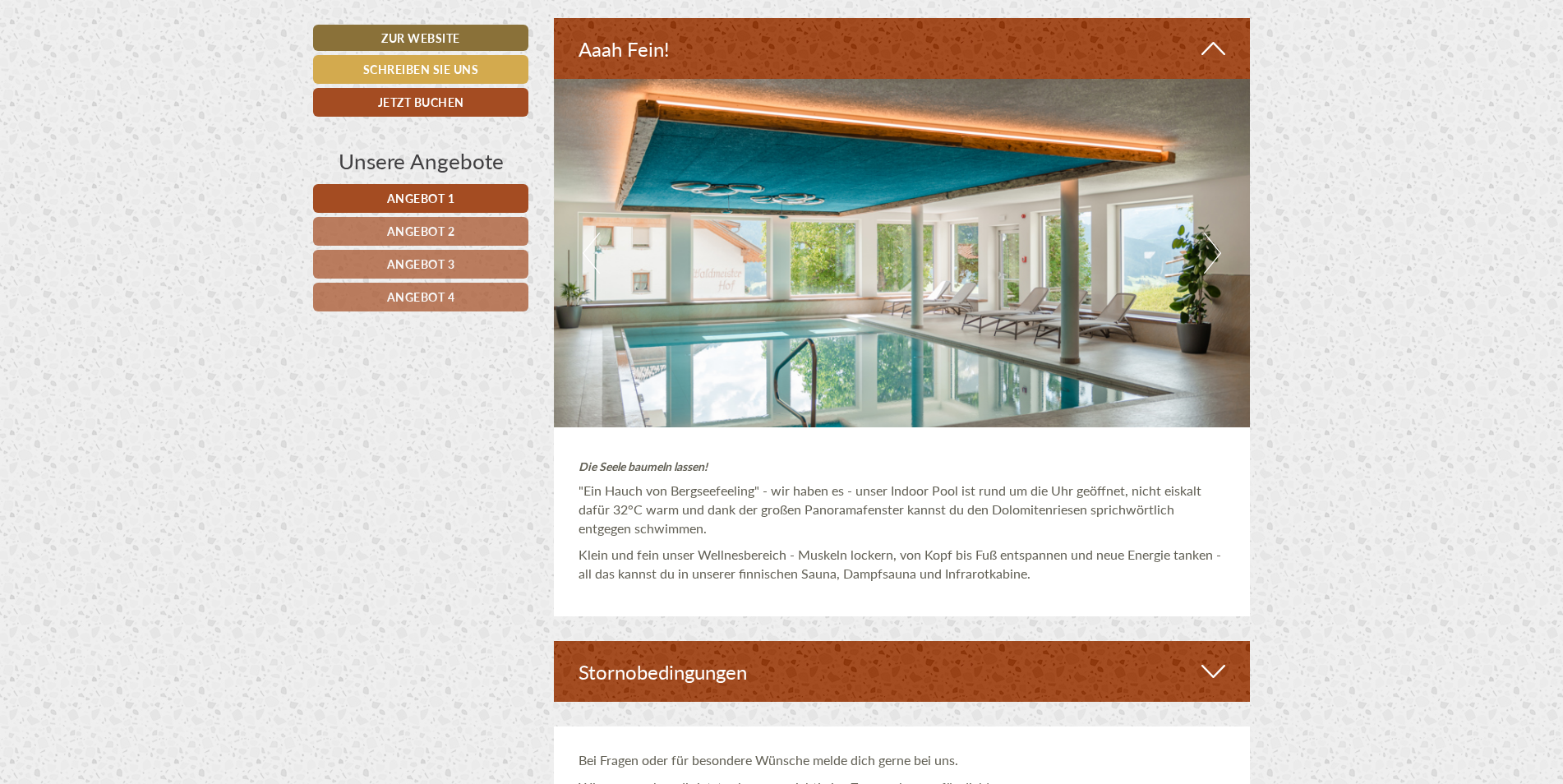
scroll to position [5012, 0]
